Goal: Navigation & Orientation: Find specific page/section

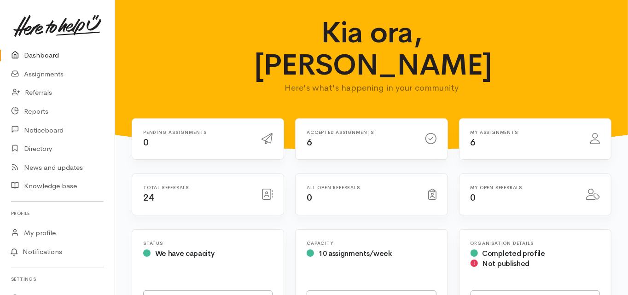
click at [49, 52] on link "Dashboard" at bounding box center [57, 55] width 115 height 19
click at [52, 55] on link "Dashboard" at bounding box center [57, 55] width 115 height 19
